Goal: Transaction & Acquisition: Purchase product/service

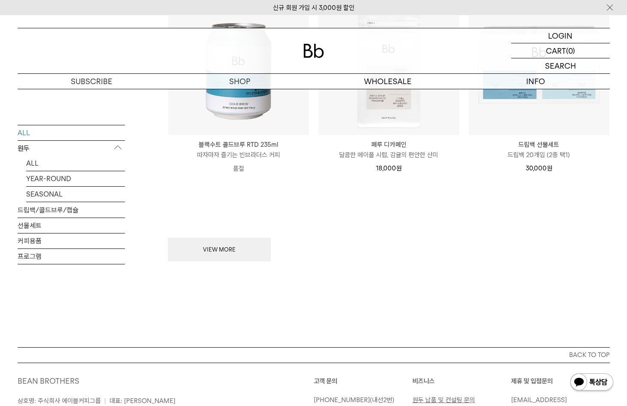
scroll to position [1159, 0]
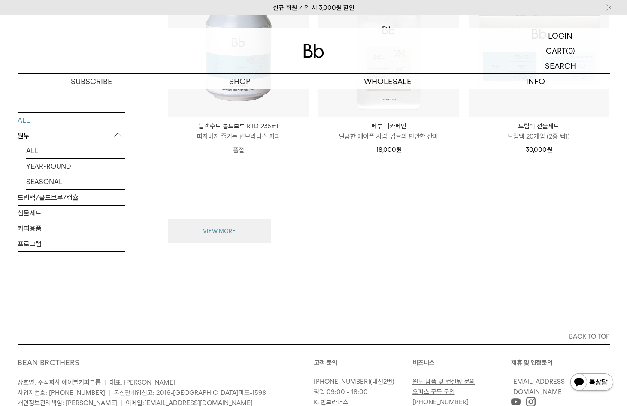
click at [211, 228] on button "VIEW MORE" at bounding box center [219, 231] width 103 height 24
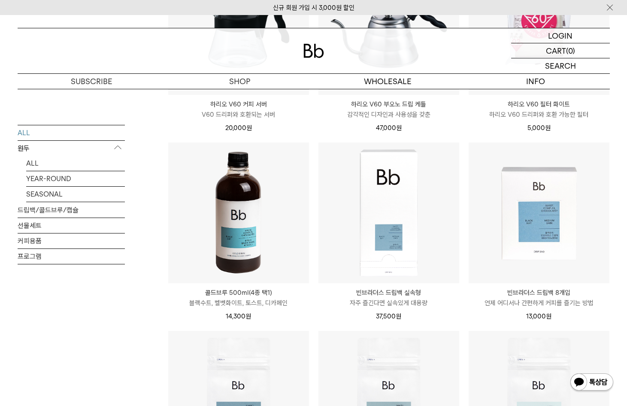
scroll to position [1373, 0]
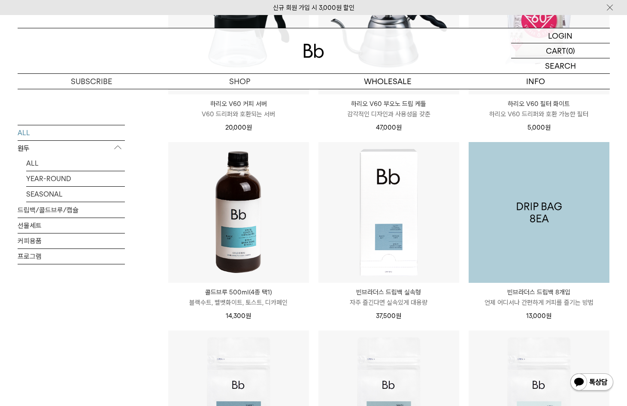
click at [502, 221] on img at bounding box center [539, 212] width 141 height 141
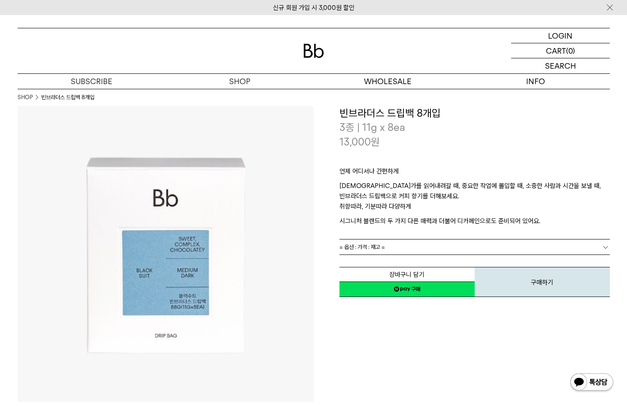
click at [524, 251] on link "= 옵션 : 가격 : 재고 =" at bounding box center [475, 246] width 270 height 15
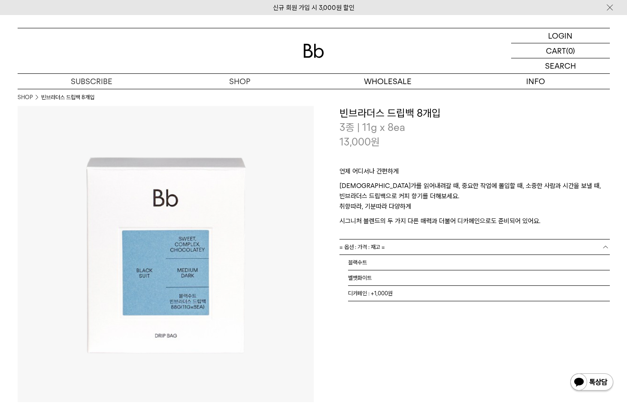
click at [477, 362] on div "**********" at bounding box center [462, 254] width 296 height 296
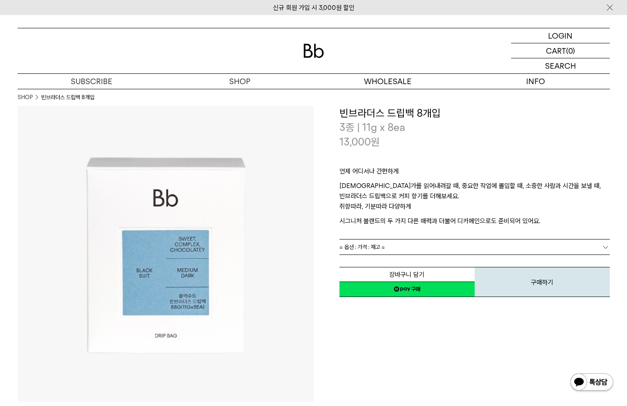
click at [364, 359] on div "**********" at bounding box center [462, 254] width 296 height 296
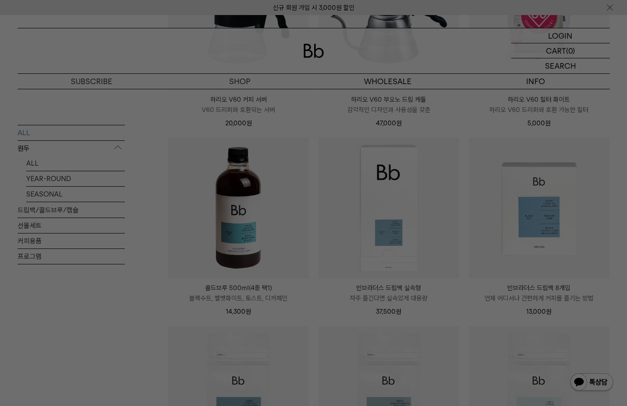
scroll to position [1382, 0]
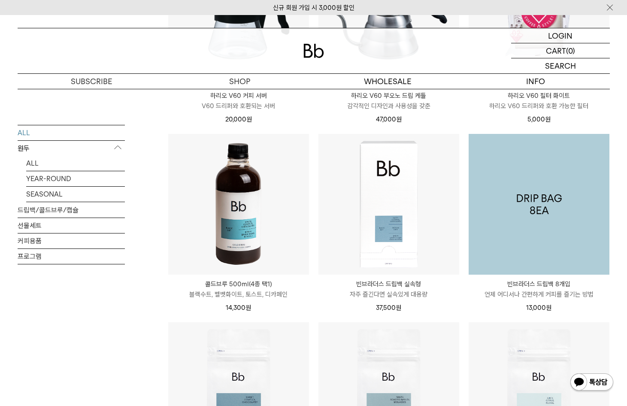
click at [582, 246] on img at bounding box center [539, 204] width 141 height 141
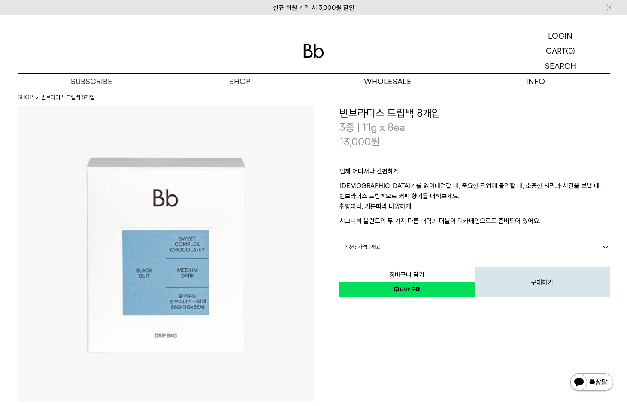
click at [522, 242] on link "= 옵션 : 가격 : 재고 =" at bounding box center [475, 246] width 270 height 15
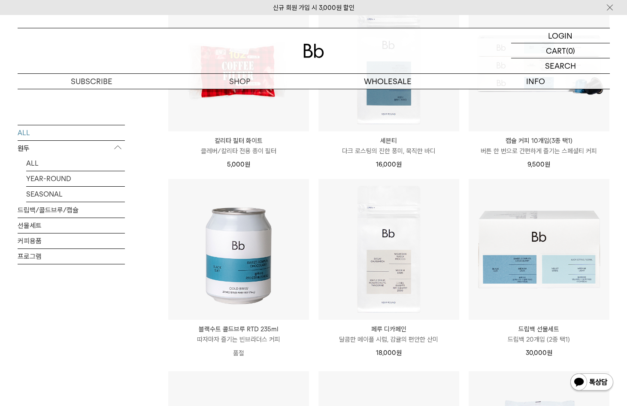
scroll to position [952, 0]
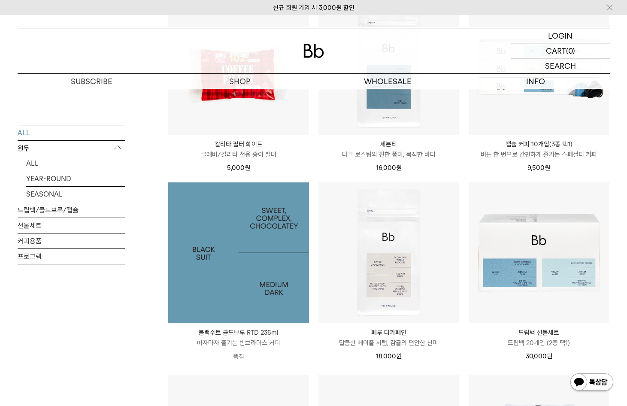
click at [282, 219] on img at bounding box center [238, 252] width 141 height 141
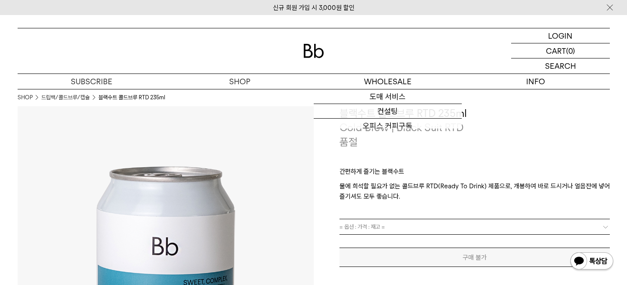
scroll to position [172, 0]
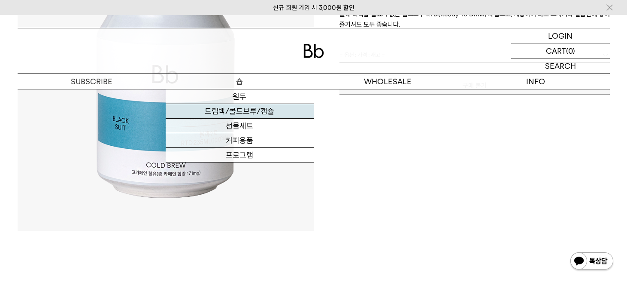
click at [260, 114] on link "드립백/콜드브루/캡슐" at bounding box center [240, 111] width 148 height 15
